Goal: Task Accomplishment & Management: Manage account settings

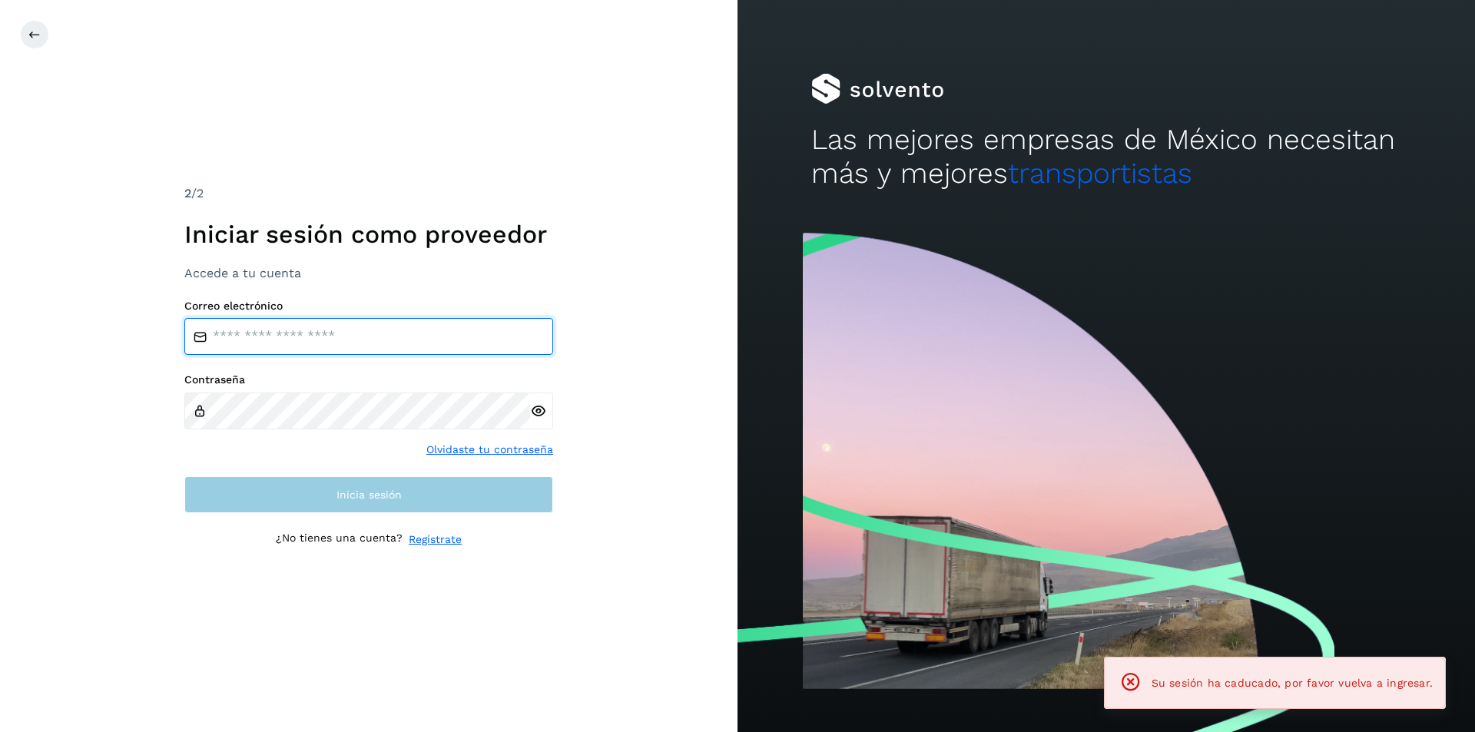
type input "**********"
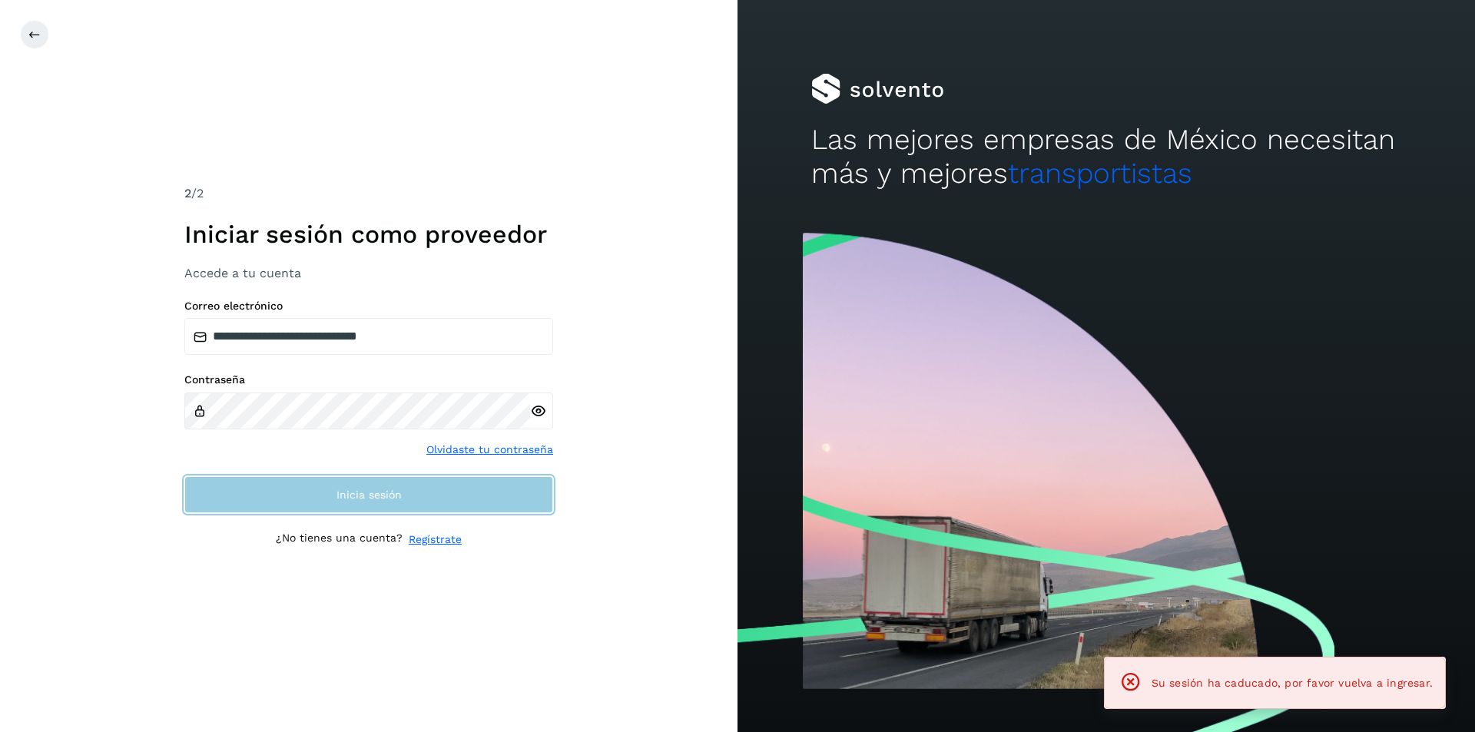
click at [457, 506] on button "Inicia sesión" at bounding box center [368, 494] width 369 height 37
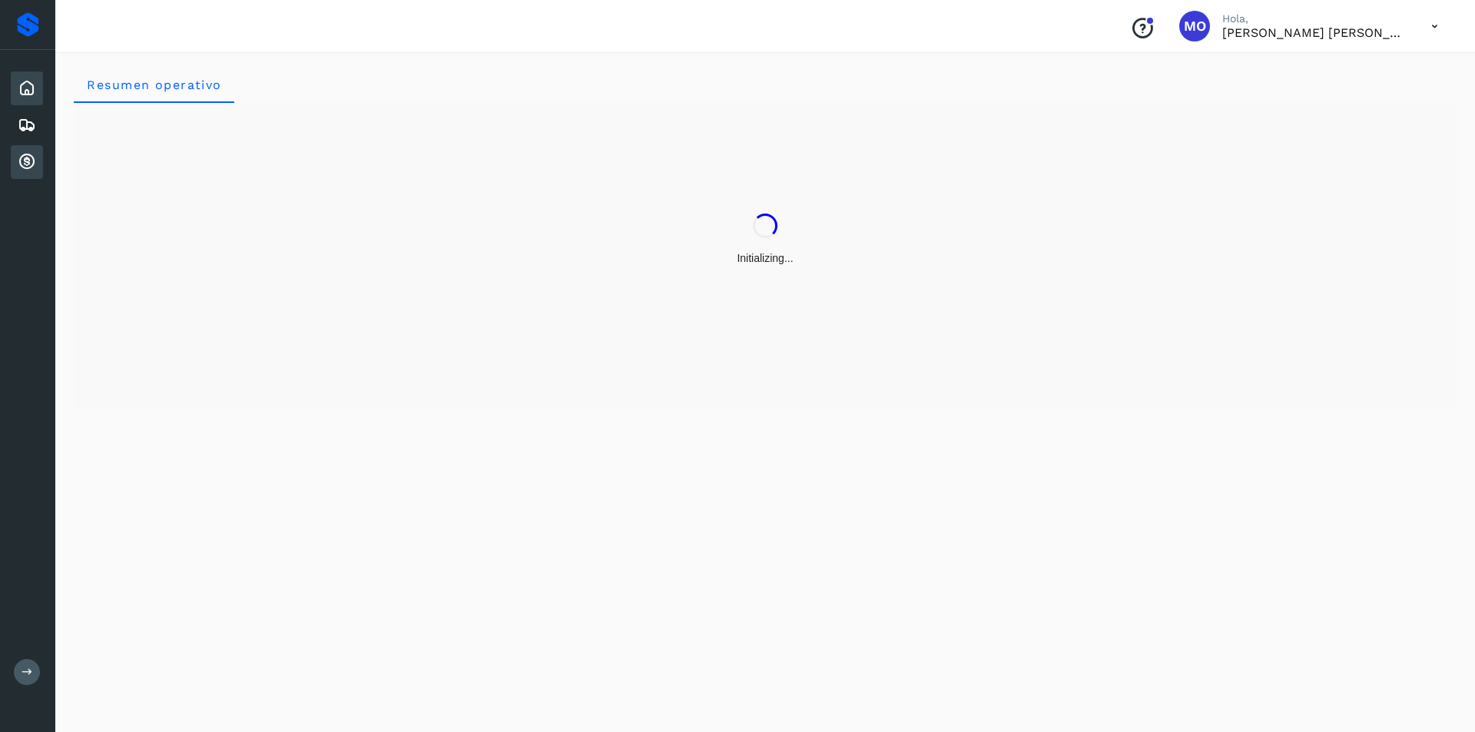
click at [22, 154] on icon at bounding box center [27, 162] width 18 height 18
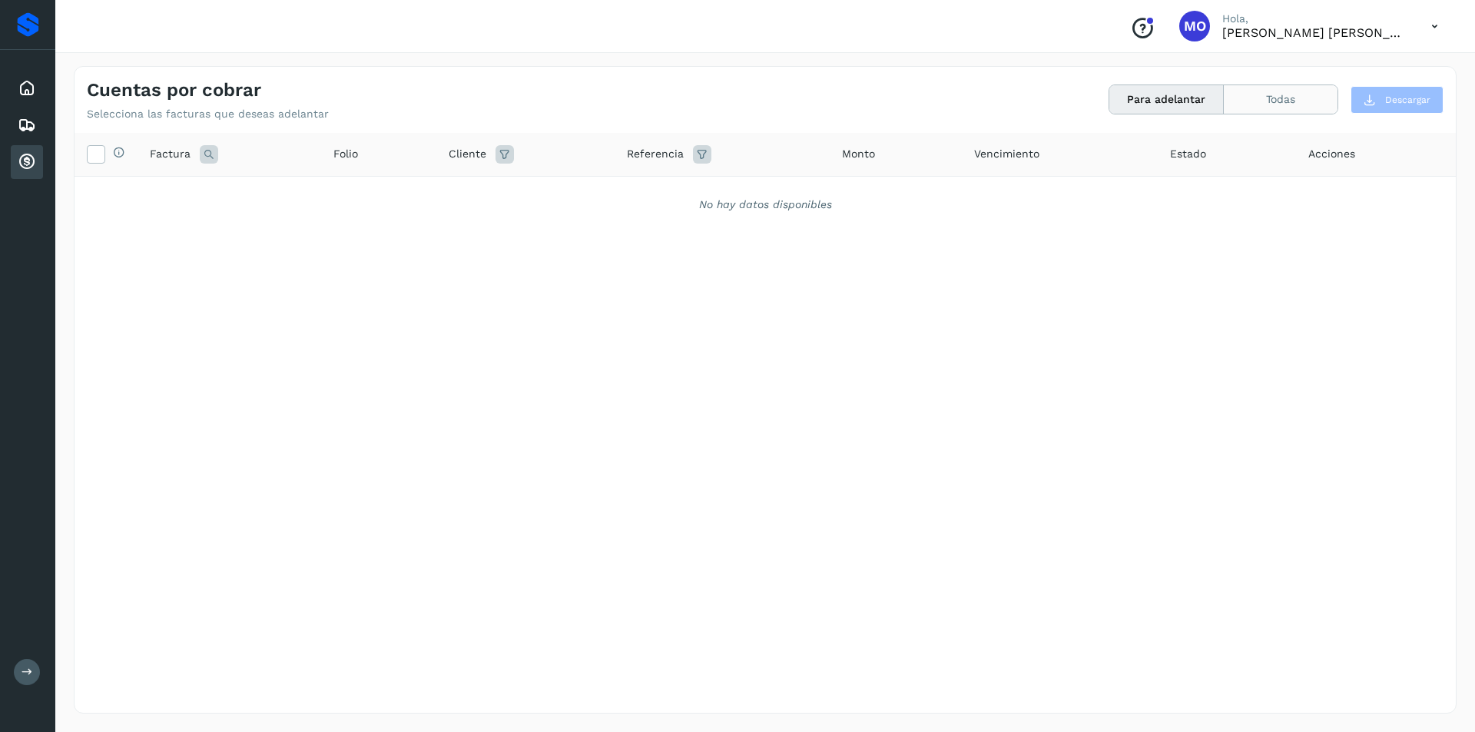
click at [1298, 109] on button "Todas" at bounding box center [1281, 99] width 114 height 28
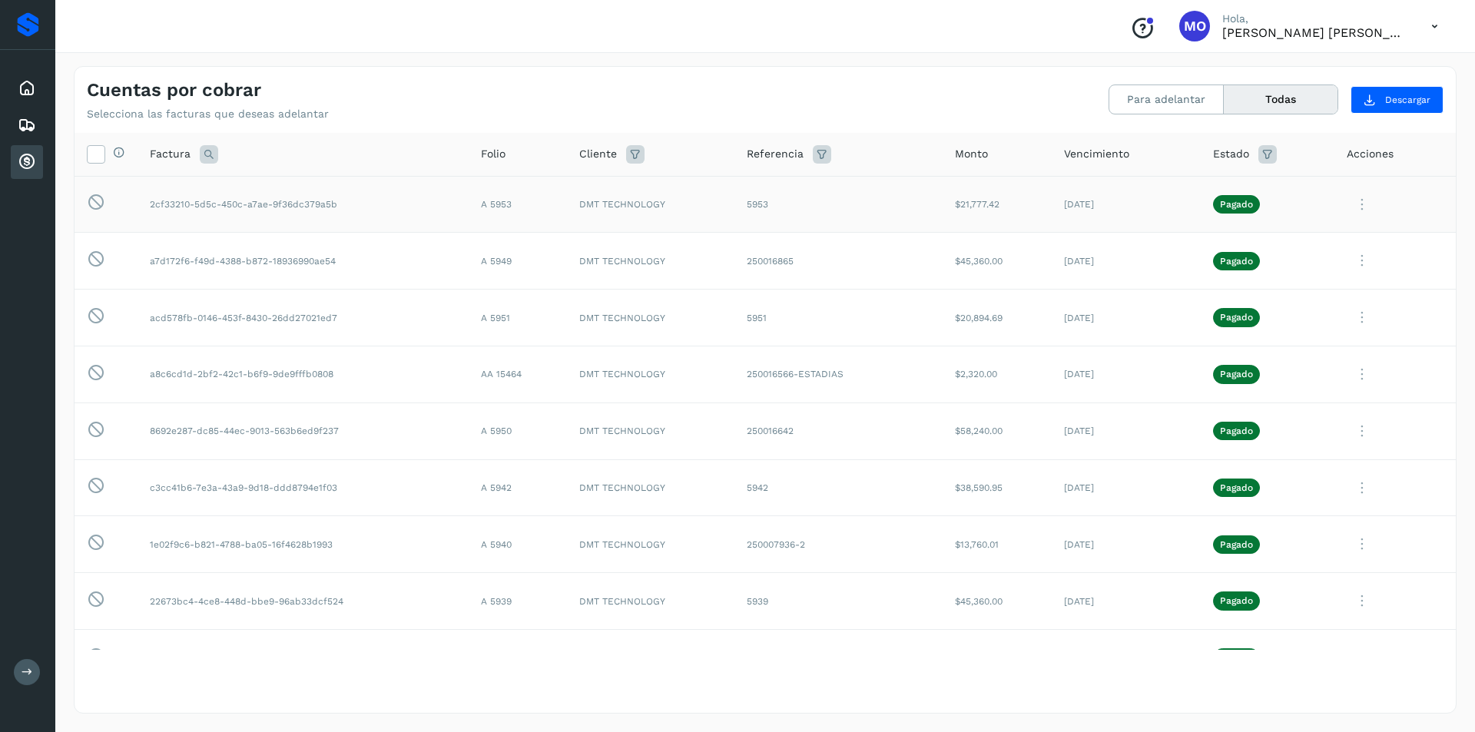
click at [1353, 204] on icon at bounding box center [1362, 205] width 31 height 32
click at [1272, 333] on icon at bounding box center [1279, 331] width 15 height 15
